Goal: Task Accomplishment & Management: Use online tool/utility

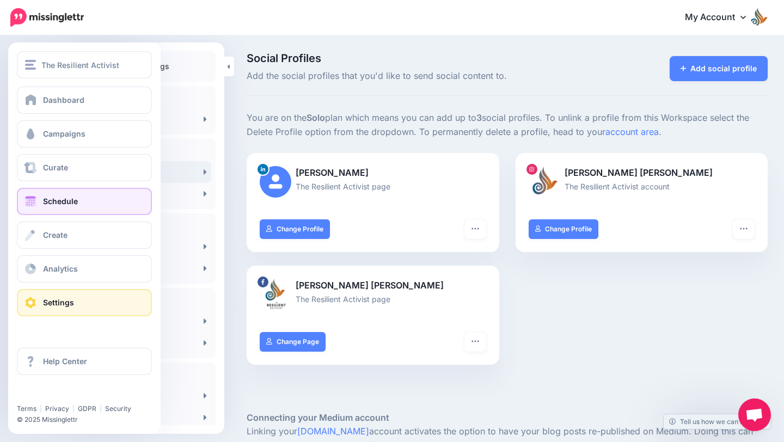
click at [38, 206] on link "Schedule" at bounding box center [84, 201] width 135 height 27
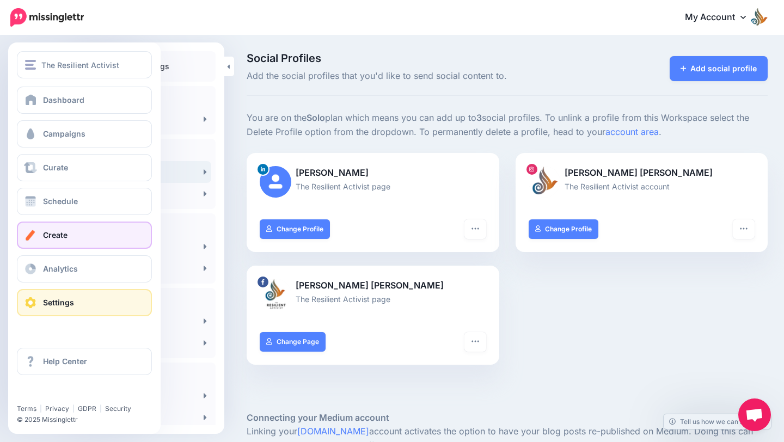
click at [54, 230] on span "Create" at bounding box center [55, 234] width 25 height 9
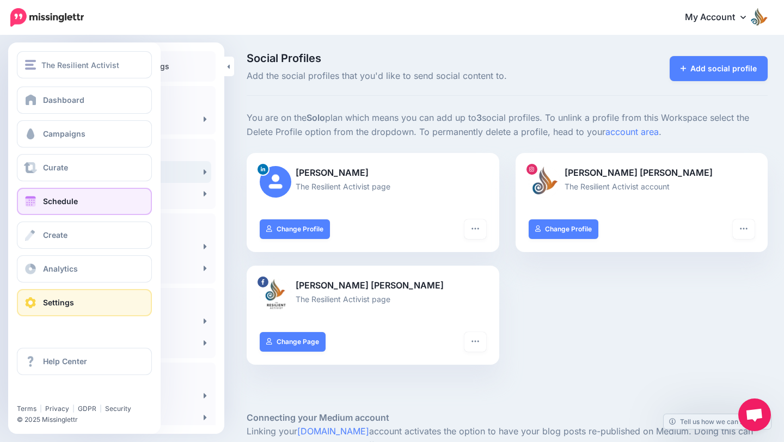
click at [54, 203] on span "Schedule" at bounding box center [60, 201] width 35 height 9
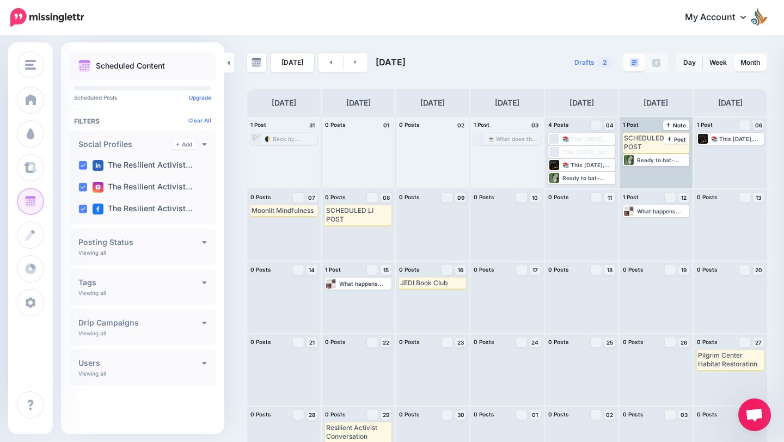
click at [657, 178] on div "SCHEDULED LI POST Edit [GEOGRAPHIC_DATA] Ready to bat-watch under the full moon…" at bounding box center [657, 152] width 74 height 71
click at [677, 137] on span "Post" at bounding box center [677, 139] width 19 height 5
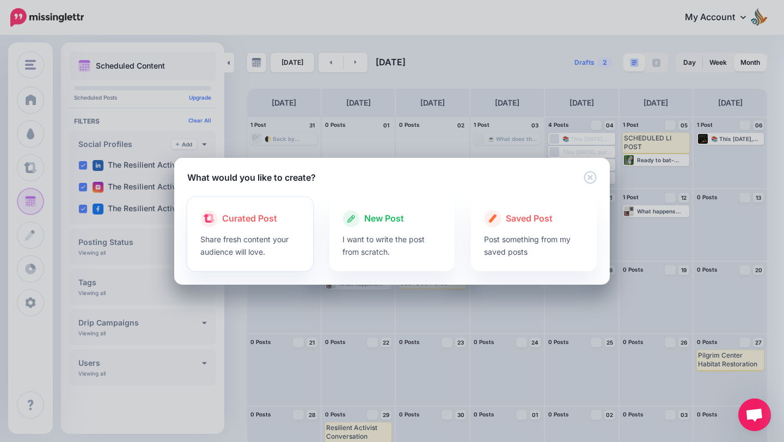
click at [280, 248] on p "Share fresh content your audience will love." at bounding box center [250, 245] width 100 height 25
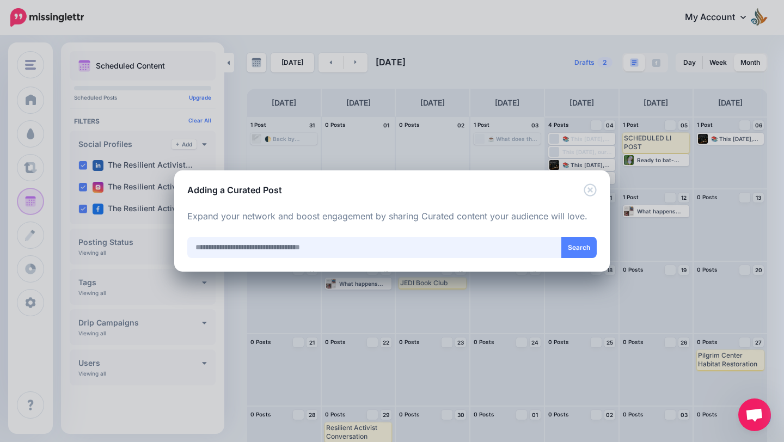
click at [283, 246] on input "text" at bounding box center [374, 247] width 375 height 21
click at [592, 190] on icon "Close" at bounding box center [590, 190] width 13 height 13
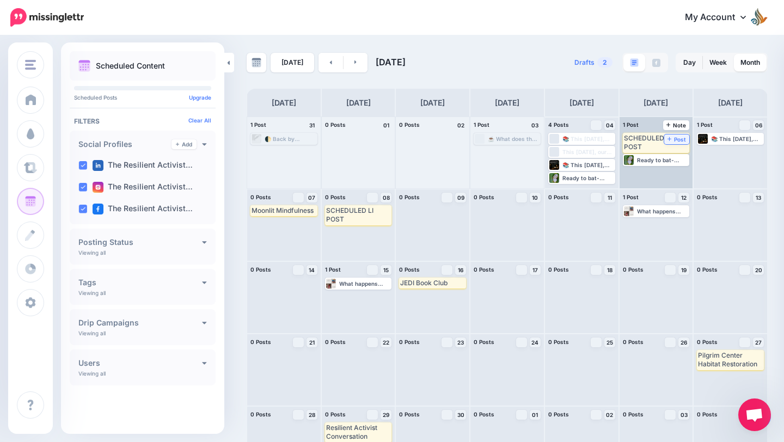
click at [674, 139] on span "Post" at bounding box center [677, 139] width 19 height 5
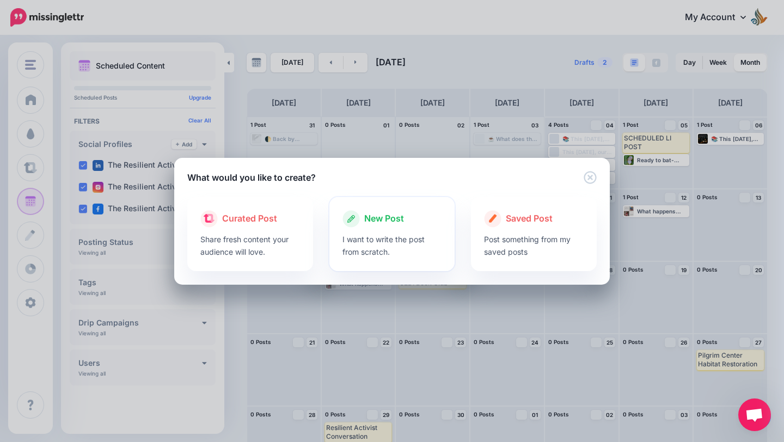
click at [384, 228] on div at bounding box center [393, 230] width 100 height 5
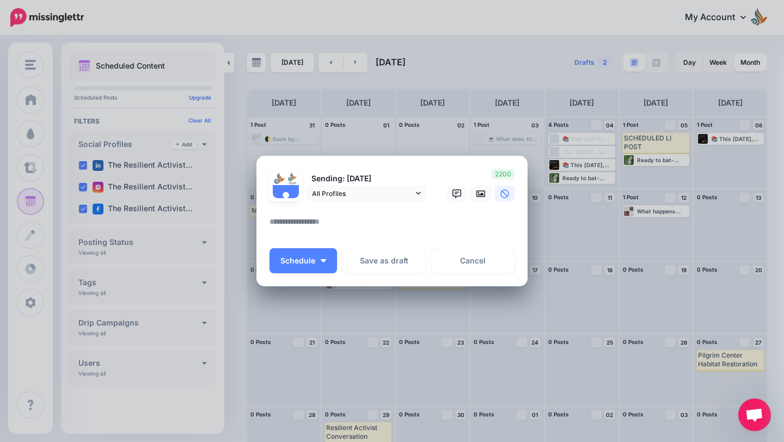
click at [384, 227] on textarea at bounding box center [395, 225] width 250 height 21
click at [371, 190] on span "All Profiles" at bounding box center [362, 193] width 101 height 11
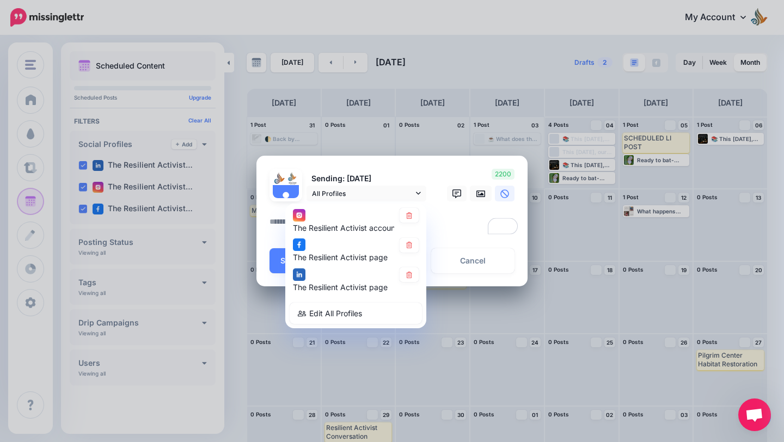
click at [448, 229] on textarea "To enrich screen reader interactions, please activate Accessibility in Grammarl…" at bounding box center [395, 225] width 250 height 21
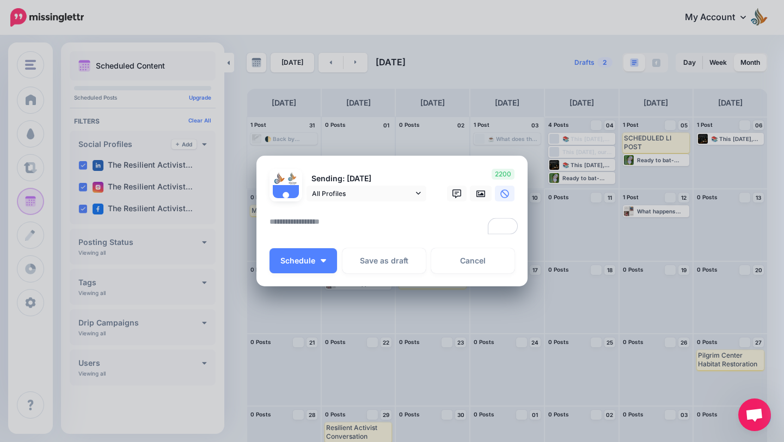
click at [436, 222] on textarea "To enrich screen reader interactions, please activate Accessibility in Grammarl…" at bounding box center [395, 225] width 250 height 21
click at [387, 193] on span "All Profiles" at bounding box center [362, 193] width 101 height 11
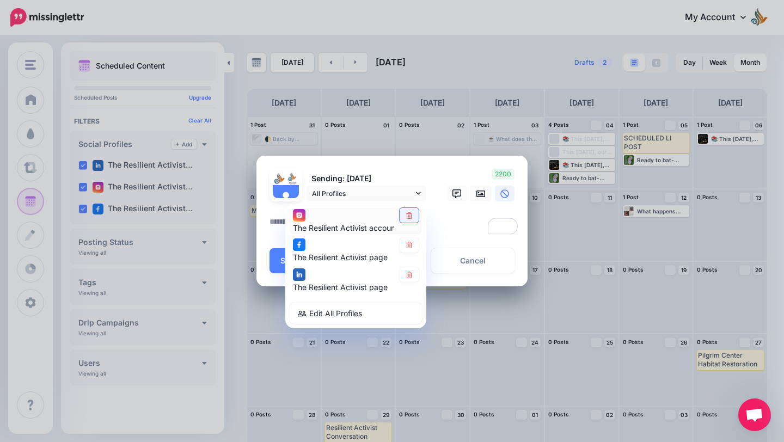
click at [409, 215] on icon at bounding box center [409, 215] width 8 height 7
click at [408, 250] on link at bounding box center [409, 245] width 19 height 15
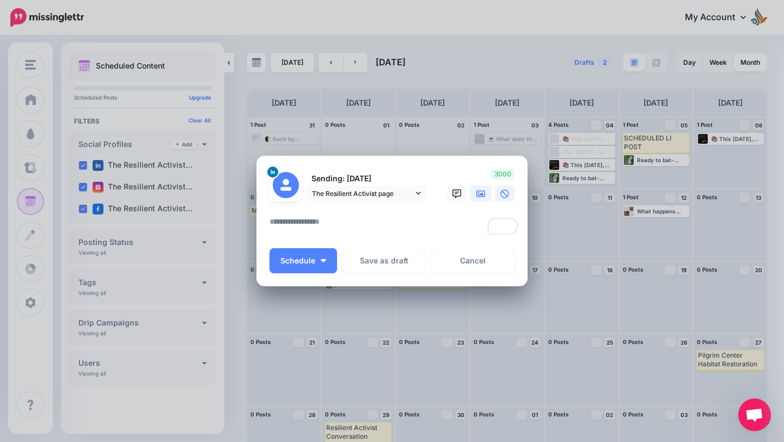
click at [481, 198] on link at bounding box center [481, 194] width 22 height 16
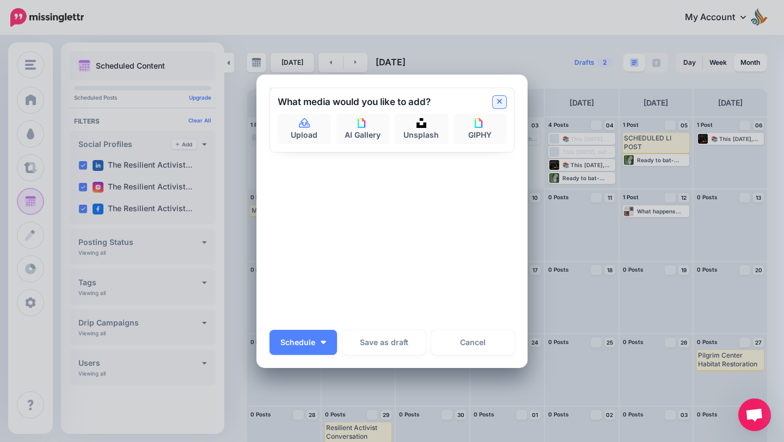
click at [497, 103] on icon at bounding box center [499, 101] width 5 height 9
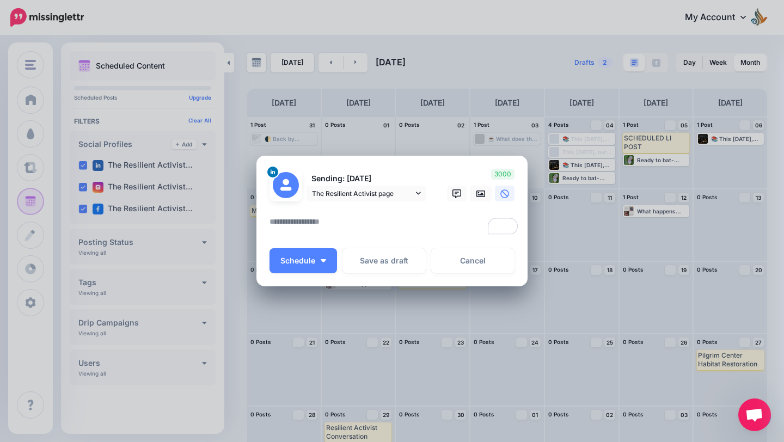
click at [375, 219] on textarea "To enrich screen reader interactions, please activate Accessibility in Grammarl…" at bounding box center [395, 225] width 250 height 21
click at [481, 265] on link "Cancel" at bounding box center [472, 260] width 83 height 25
